Goal: Find specific page/section: Find specific page/section

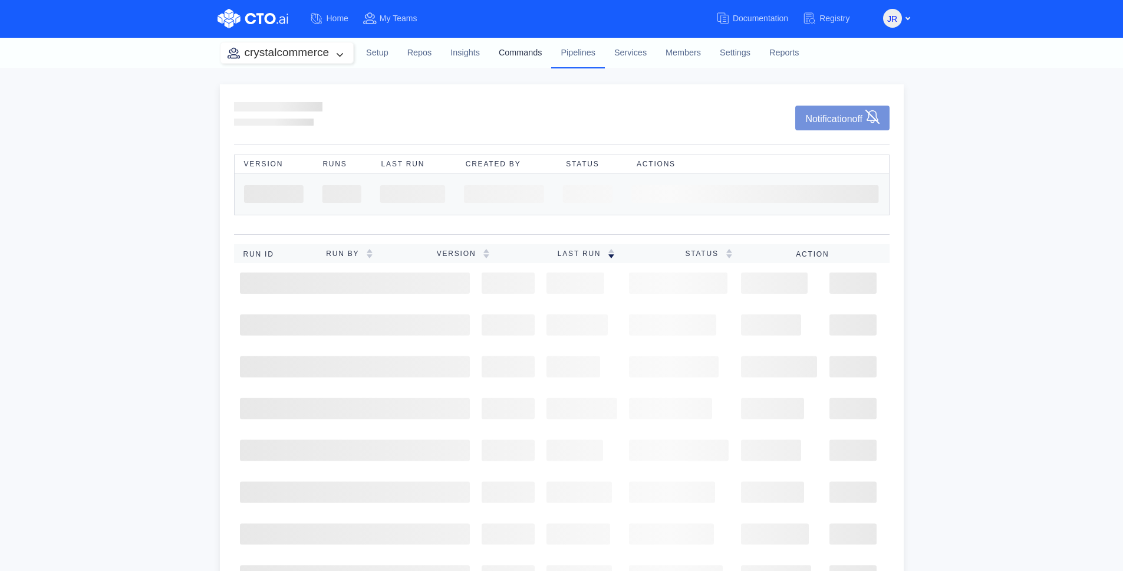
click at [514, 51] on link "Commands" at bounding box center [520, 53] width 63 height 32
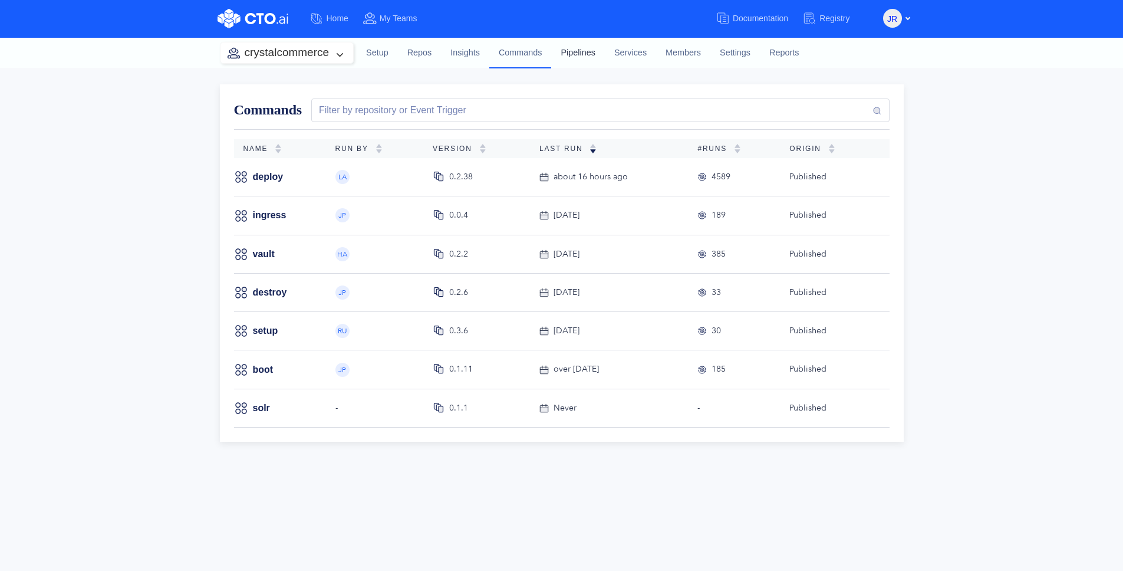
click at [593, 50] on link "Pipelines" at bounding box center [577, 53] width 53 height 32
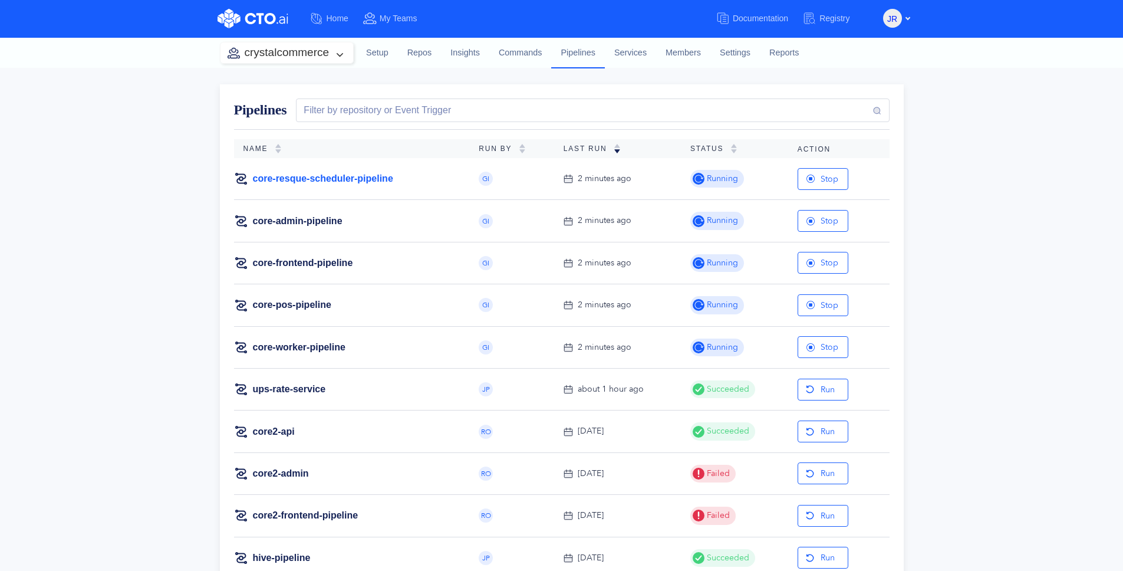
click at [352, 174] on link "core-resque-scheduler-pipeline" at bounding box center [323, 178] width 140 height 13
click at [343, 175] on link "core-resque-scheduler-pipeline" at bounding box center [323, 178] width 140 height 13
